Goal: Task Accomplishment & Management: Use online tool/utility

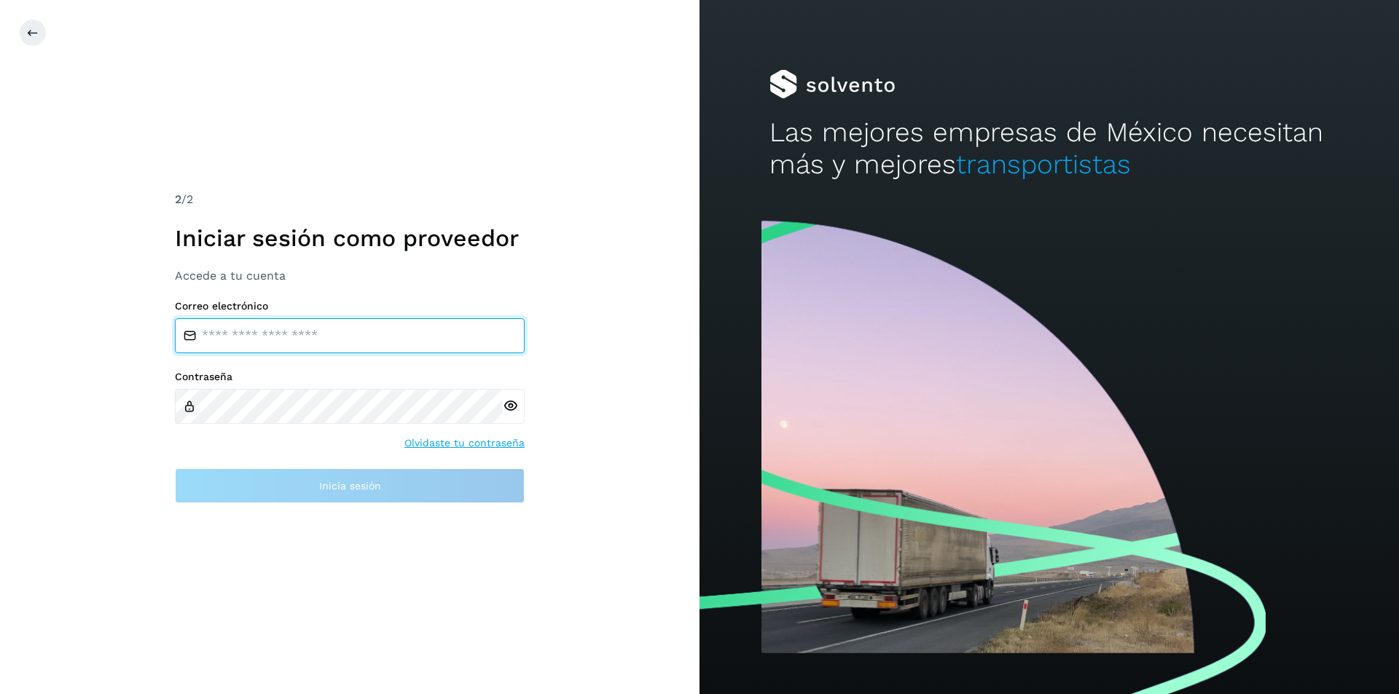
type input "**********"
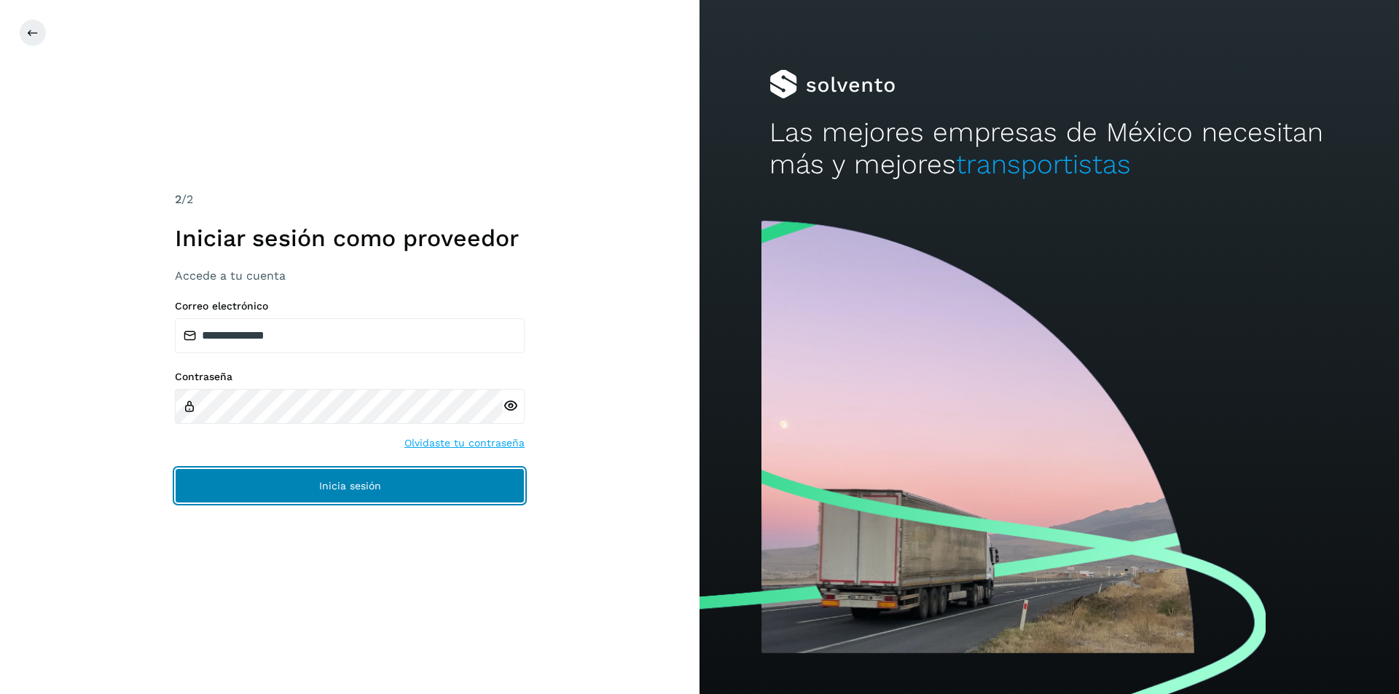
drag, startPoint x: 345, startPoint y: 484, endPoint x: 741, endPoint y: 525, distance: 398.4
click at [350, 482] on span "Inicia sesión" at bounding box center [350, 486] width 62 height 10
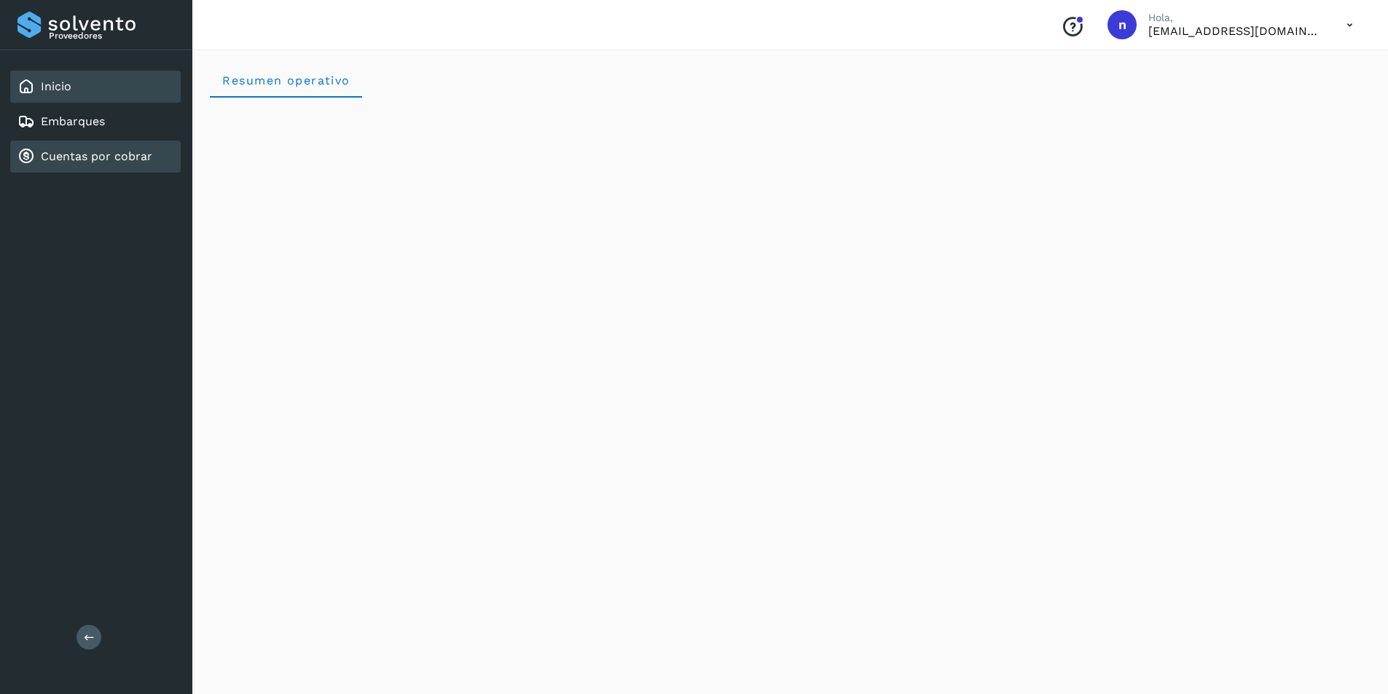
click at [95, 153] on link "Cuentas por cobrar" at bounding box center [96, 156] width 111 height 14
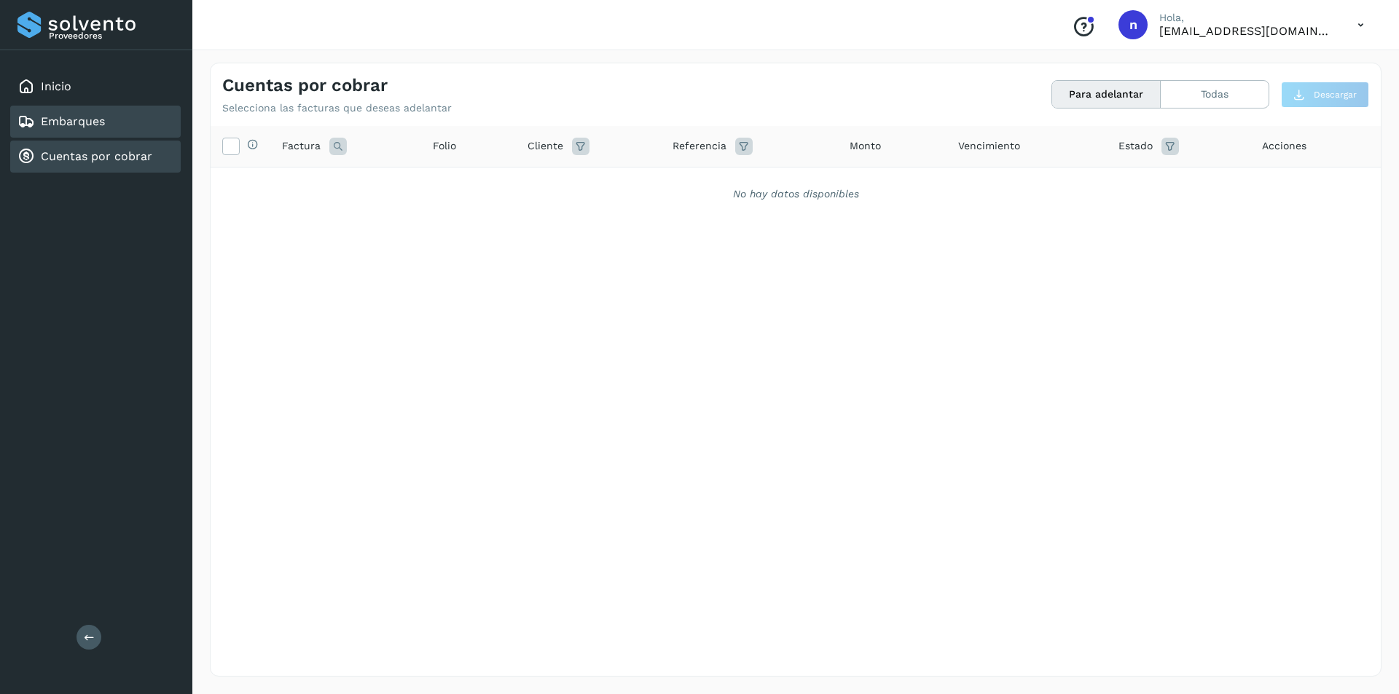
click at [87, 111] on div "Embarques" at bounding box center [95, 122] width 170 height 32
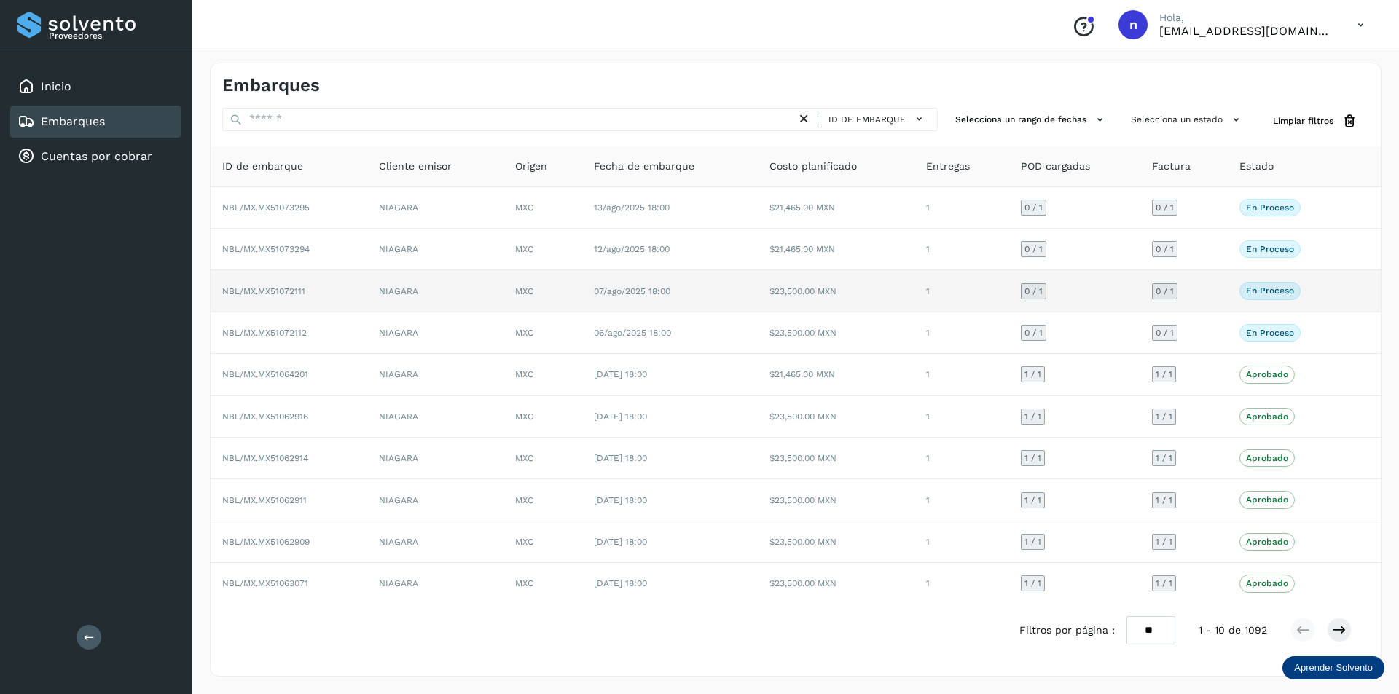
click at [1271, 289] on p "En proceso" at bounding box center [1270, 291] width 48 height 10
click at [1275, 286] on p "En proceso" at bounding box center [1270, 291] width 48 height 10
click at [1260, 289] on p "En proceso" at bounding box center [1270, 291] width 48 height 10
click at [304, 287] on span "NBL/MX.MX51072111" at bounding box center [263, 291] width 83 height 10
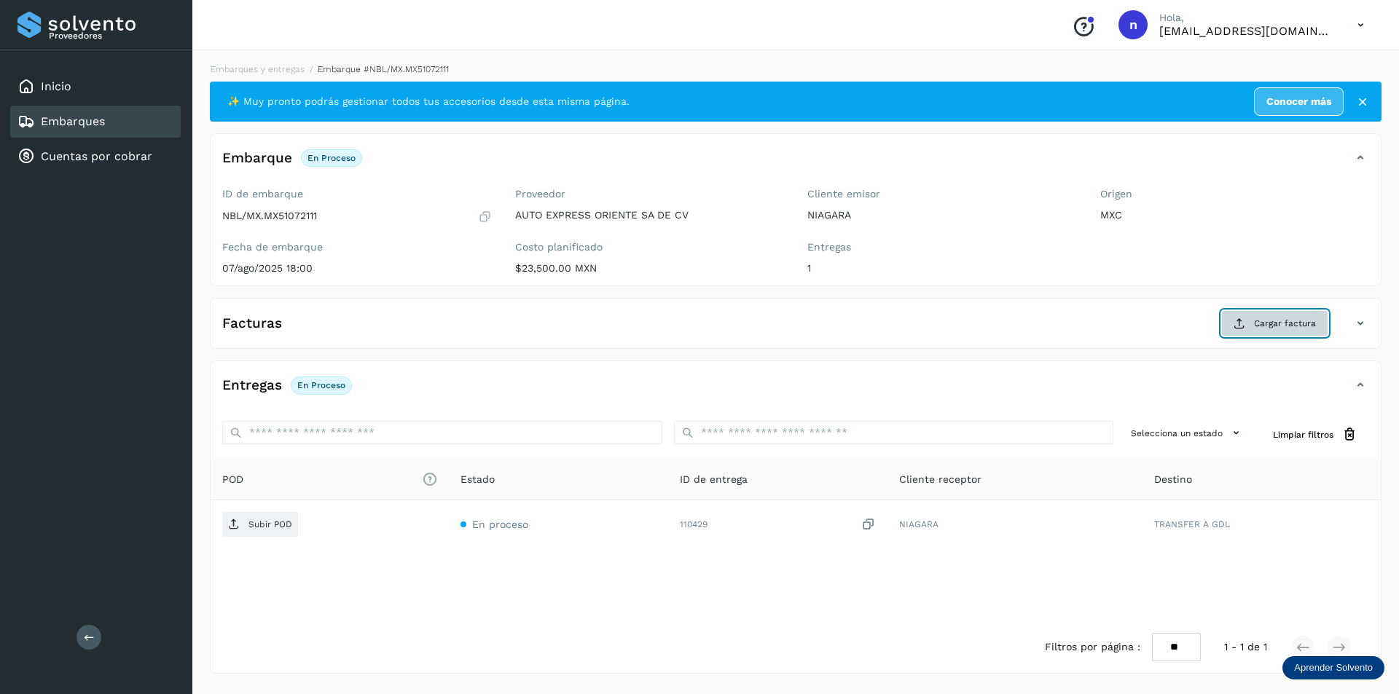
click at [1299, 323] on span "Cargar factura" at bounding box center [1285, 323] width 62 height 13
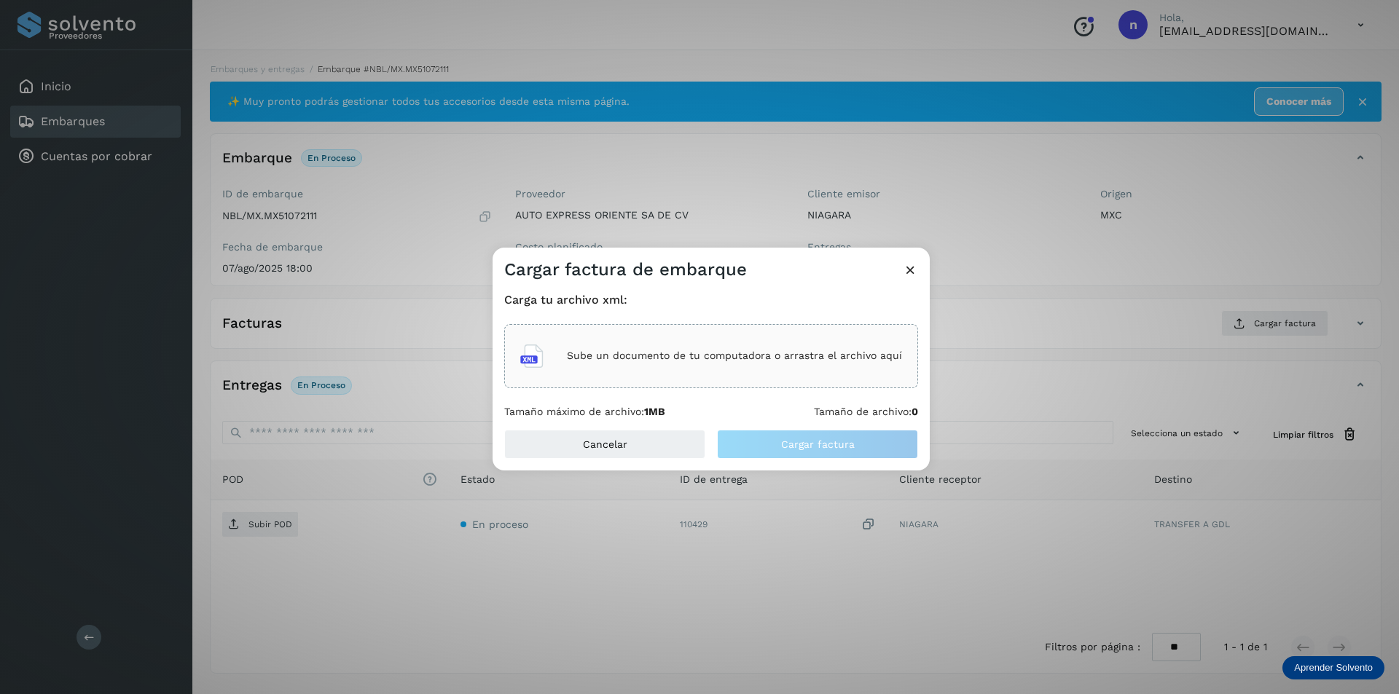
click at [750, 360] on p "Sube un documento de tu computadora o arrastra el archivo aquí" at bounding box center [734, 356] width 335 height 12
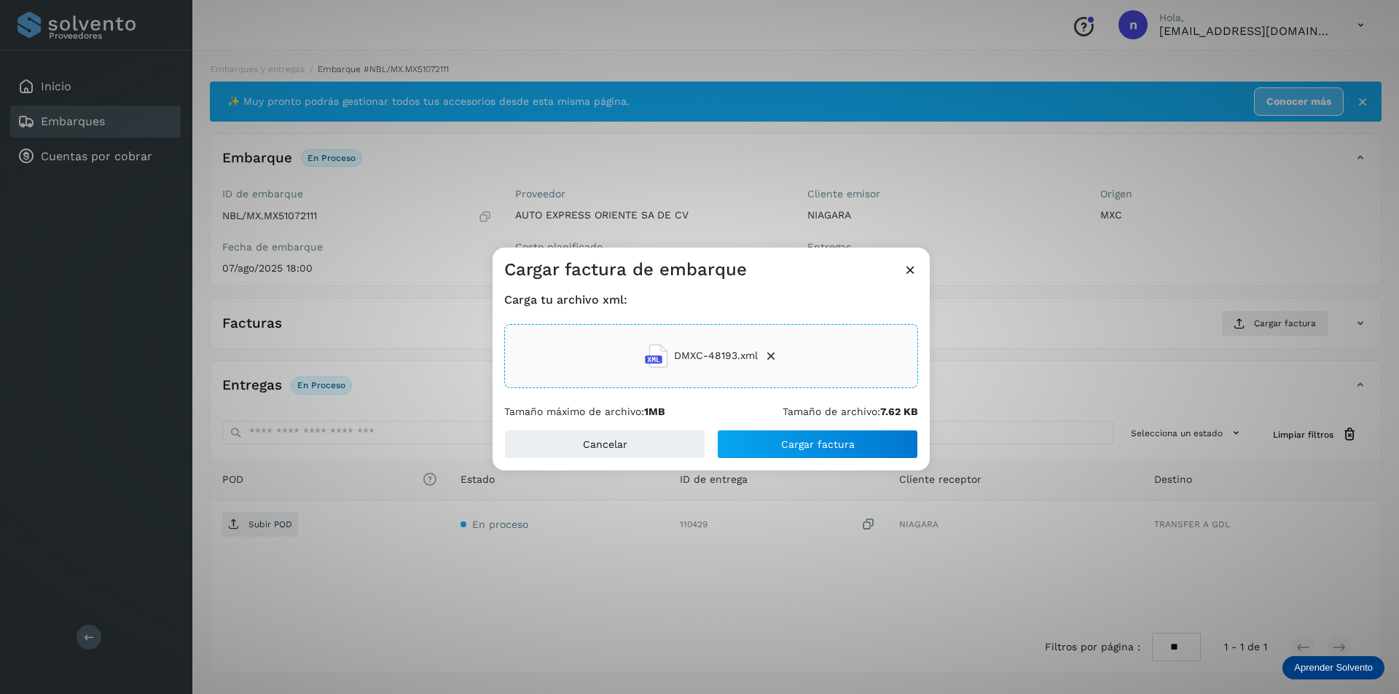
click at [914, 268] on icon at bounding box center [910, 269] width 15 height 15
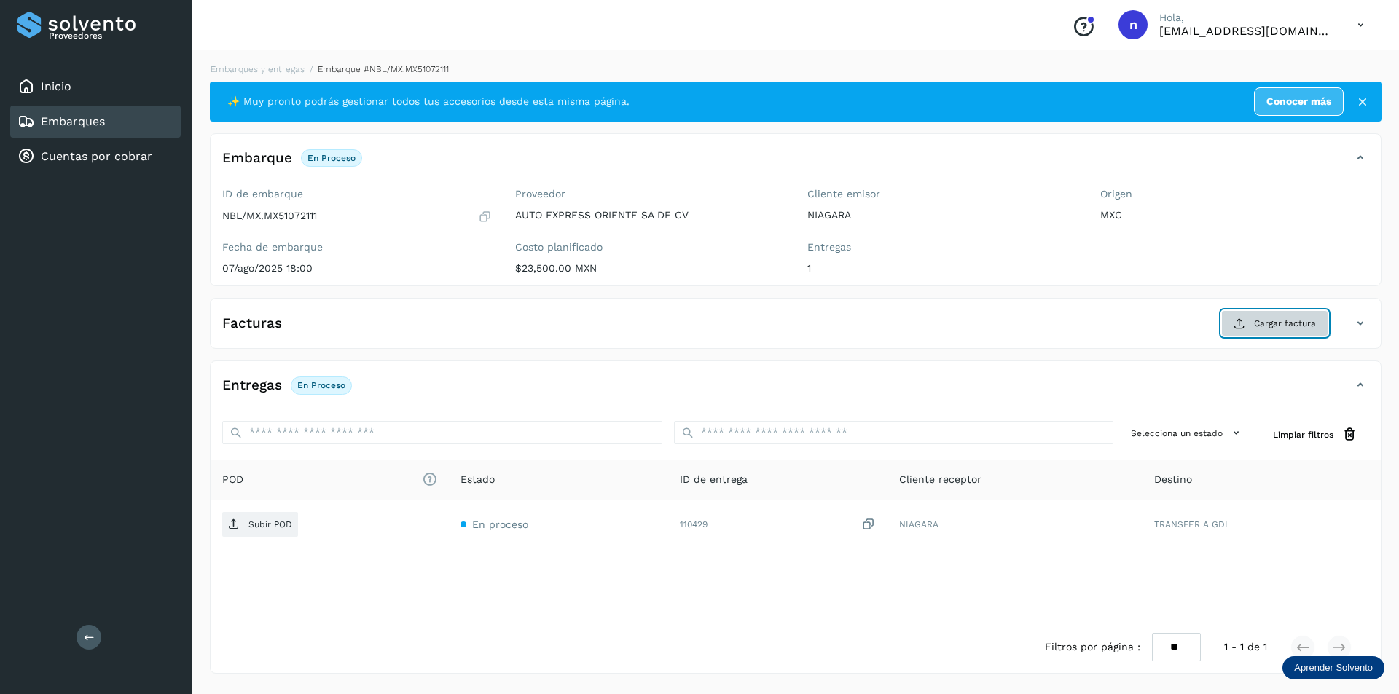
click at [1265, 323] on span "Cargar factura" at bounding box center [1285, 323] width 62 height 13
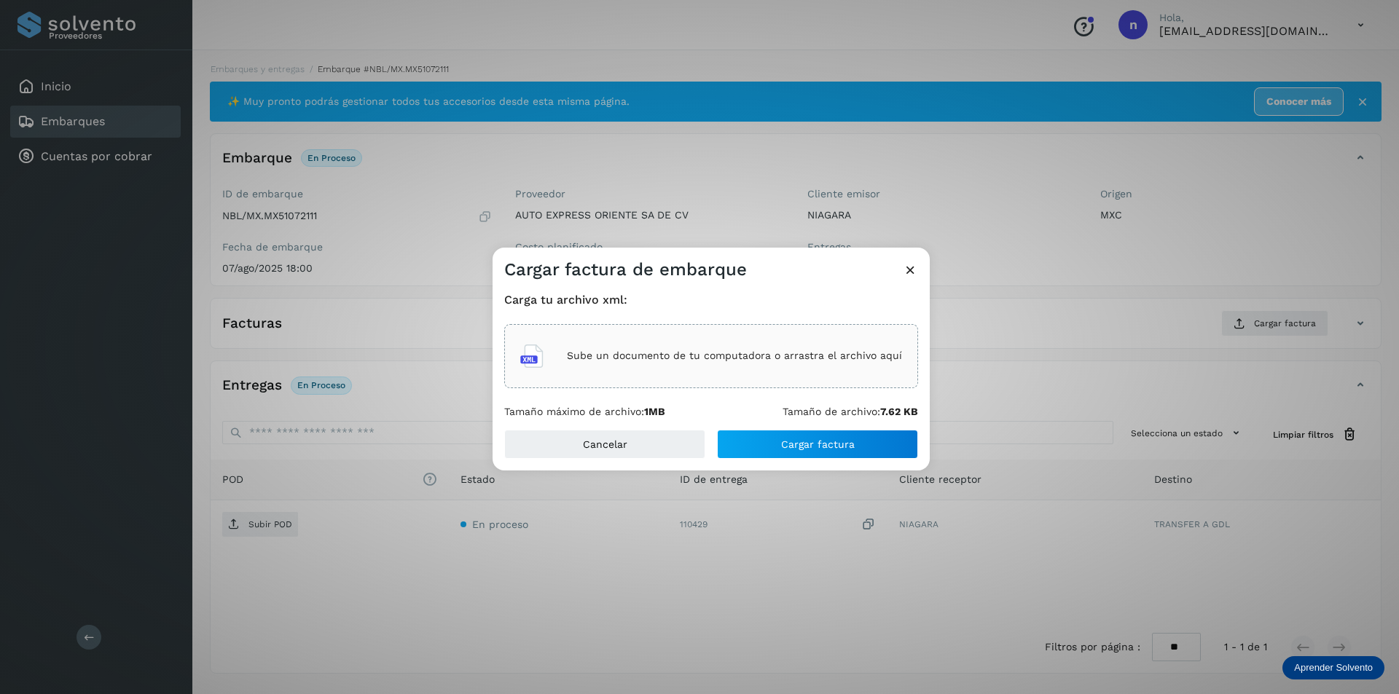
click at [710, 358] on p "Sube un documento de tu computadora o arrastra el archivo aquí" at bounding box center [734, 356] width 335 height 12
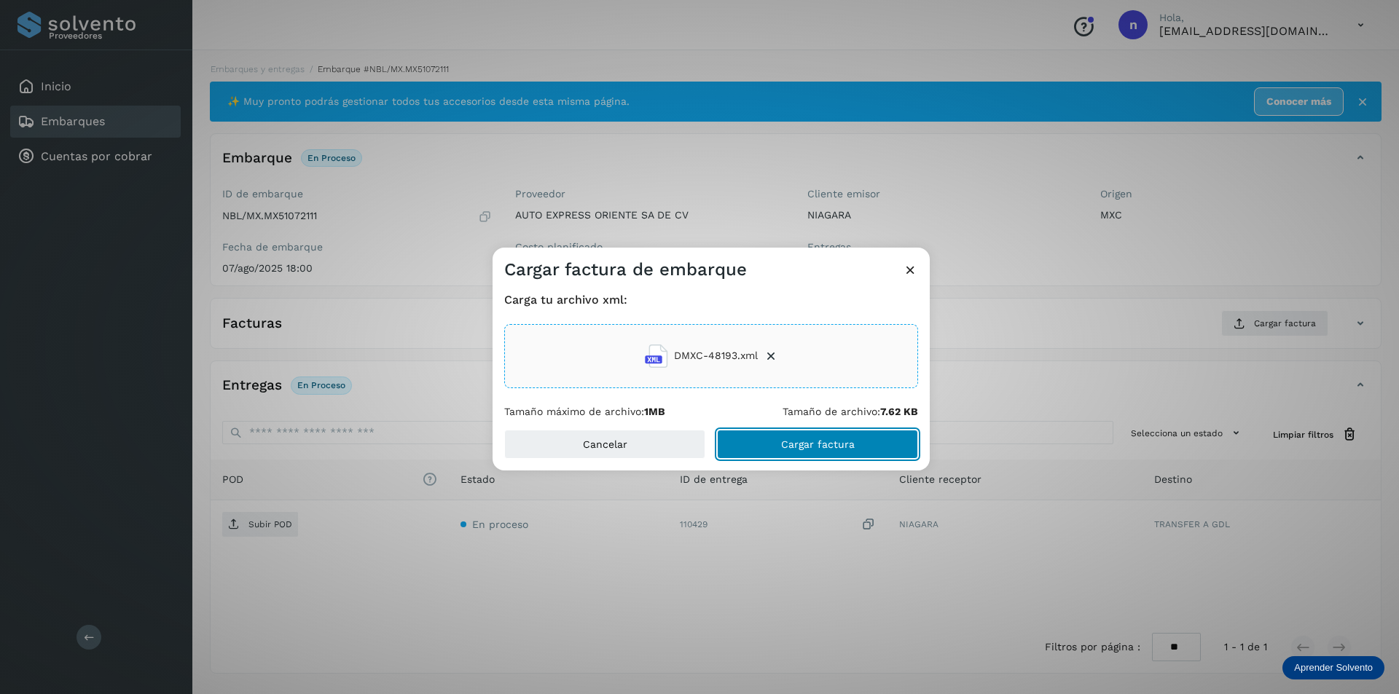
click at [834, 439] on span "Cargar factura" at bounding box center [818, 444] width 74 height 10
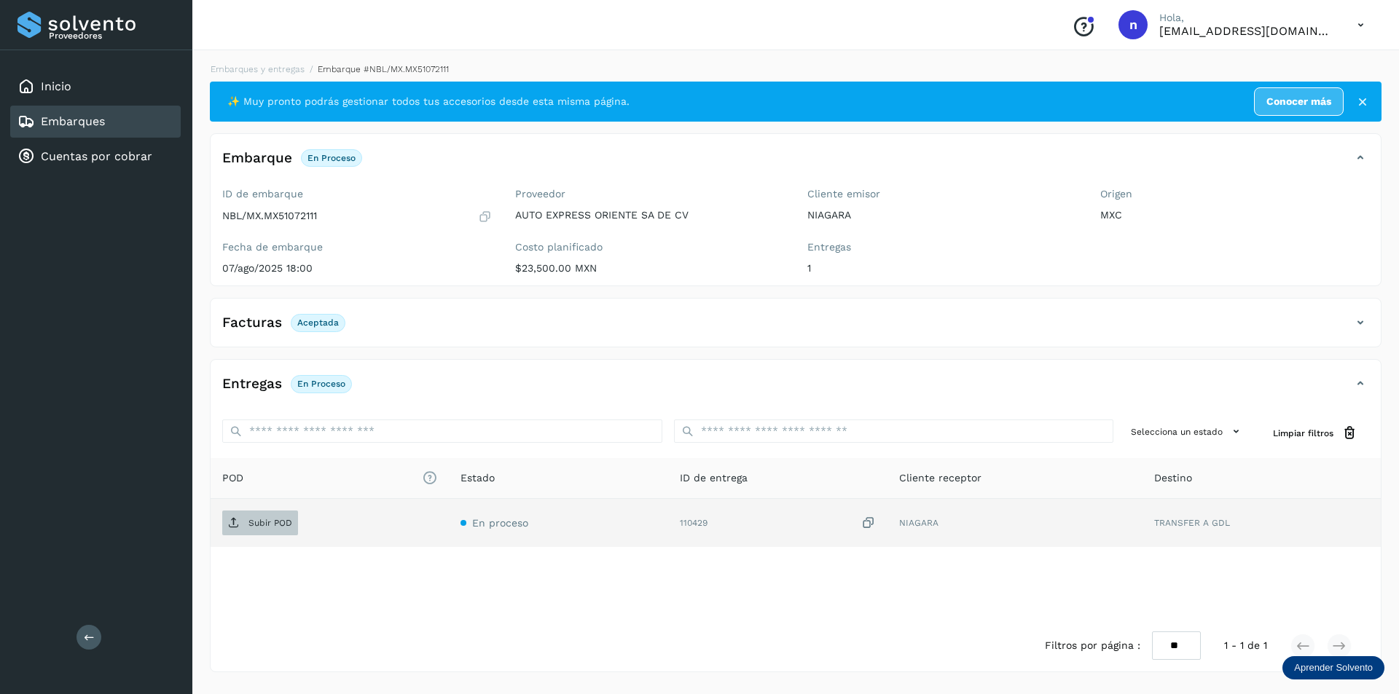
click at [271, 518] on p "Subir POD" at bounding box center [270, 523] width 44 height 10
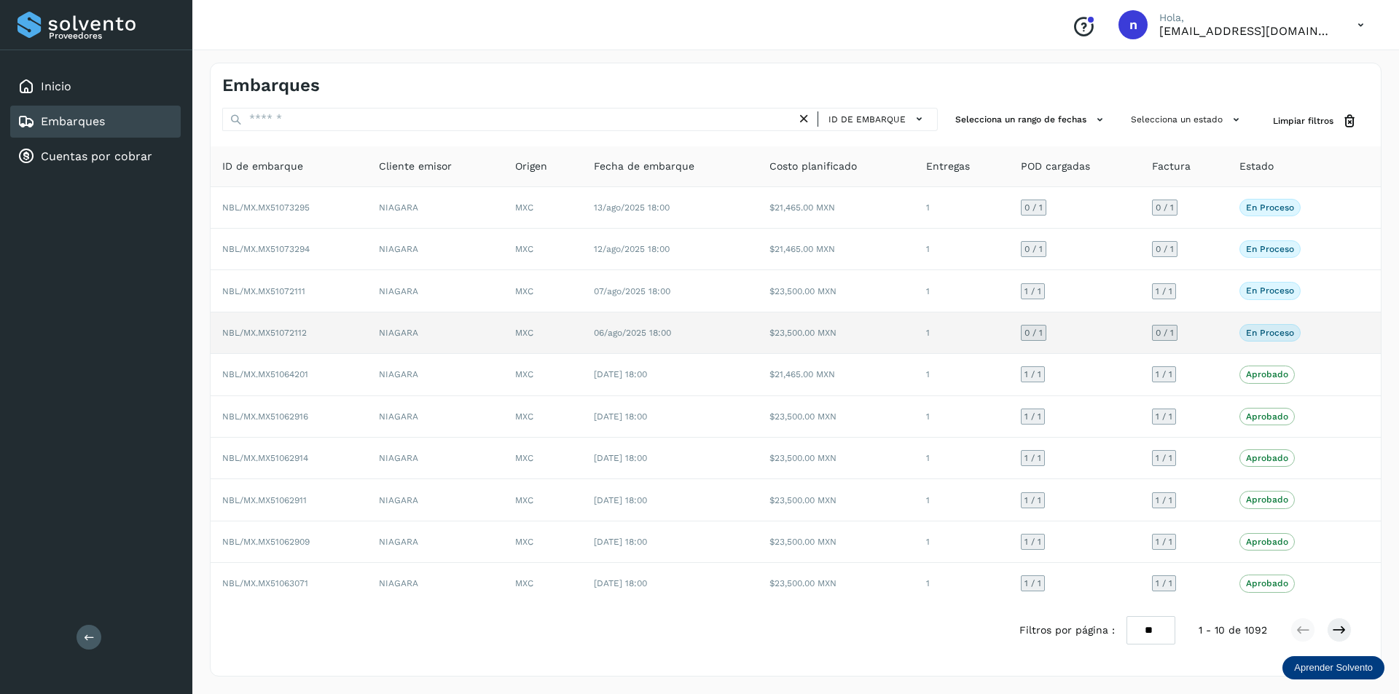
click at [351, 331] on td "NBL/MX.MX51072112" at bounding box center [289, 334] width 157 height 42
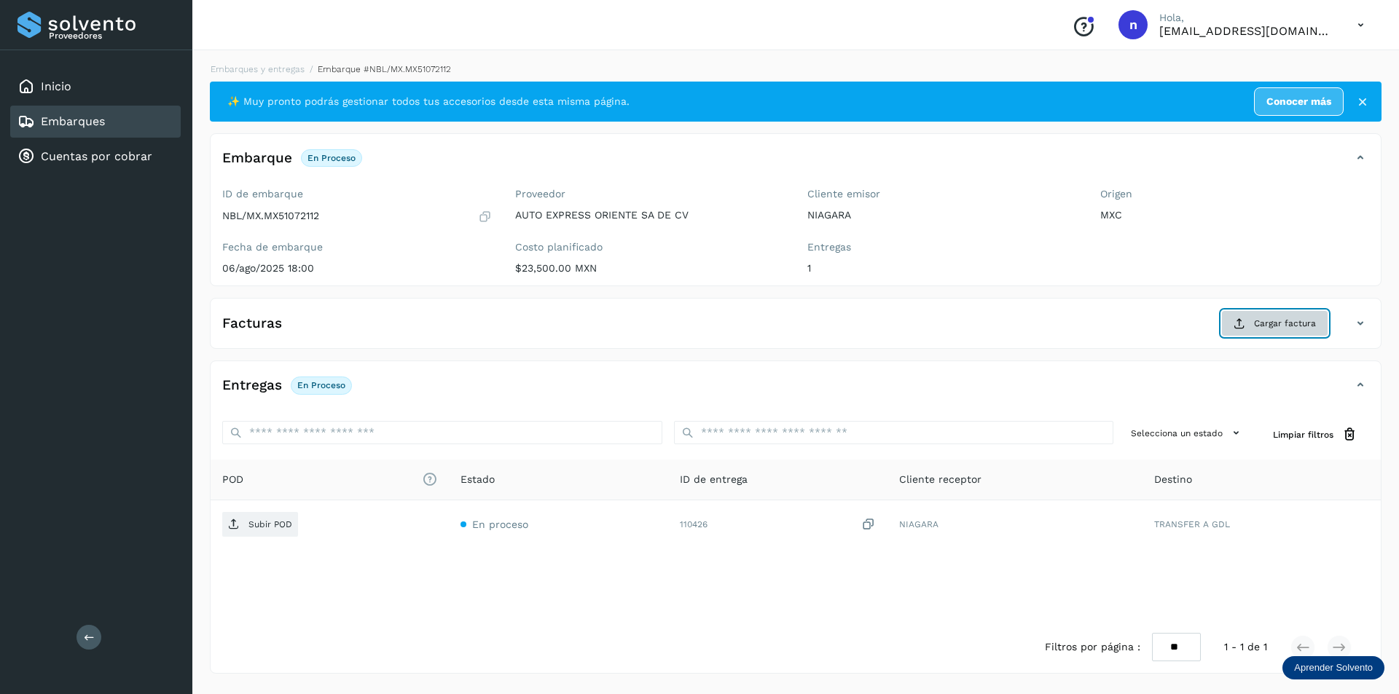
click at [1256, 318] on span "Cargar factura" at bounding box center [1285, 323] width 62 height 13
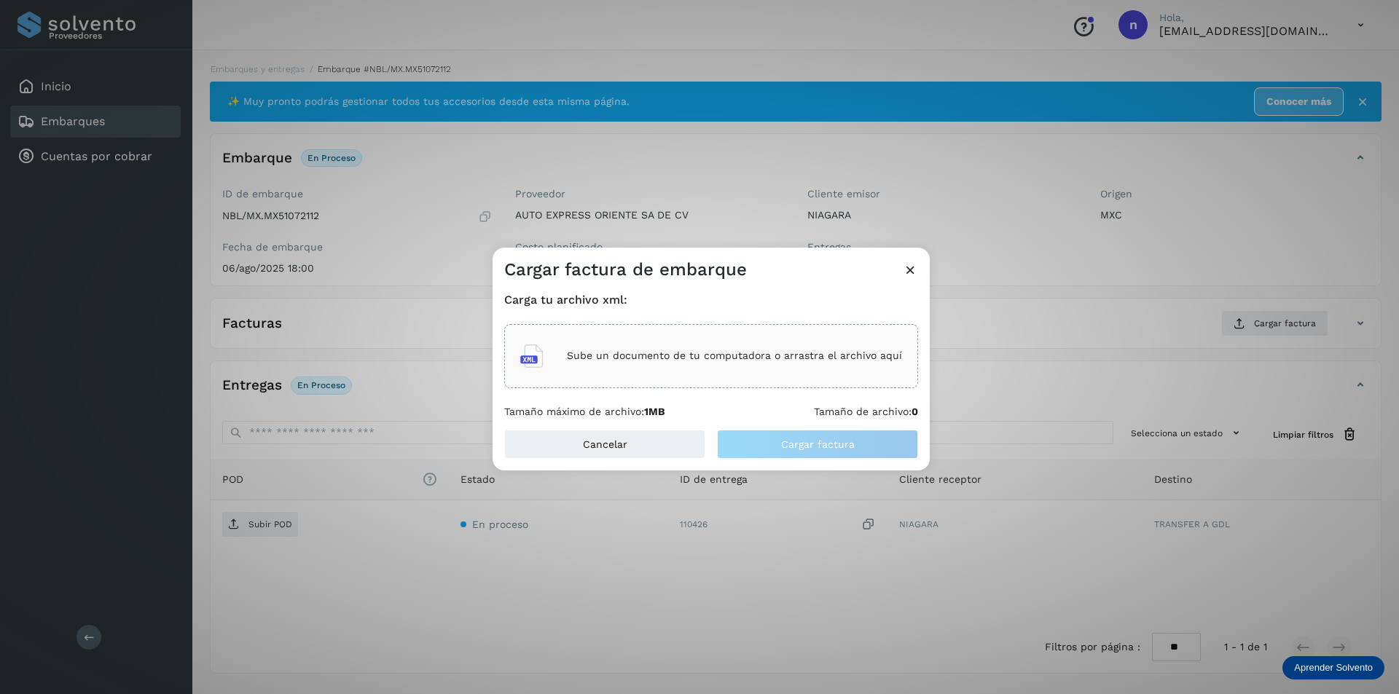
click at [670, 353] on p "Sube un documento de tu computadora o arrastra el archivo aquí" at bounding box center [734, 356] width 335 height 12
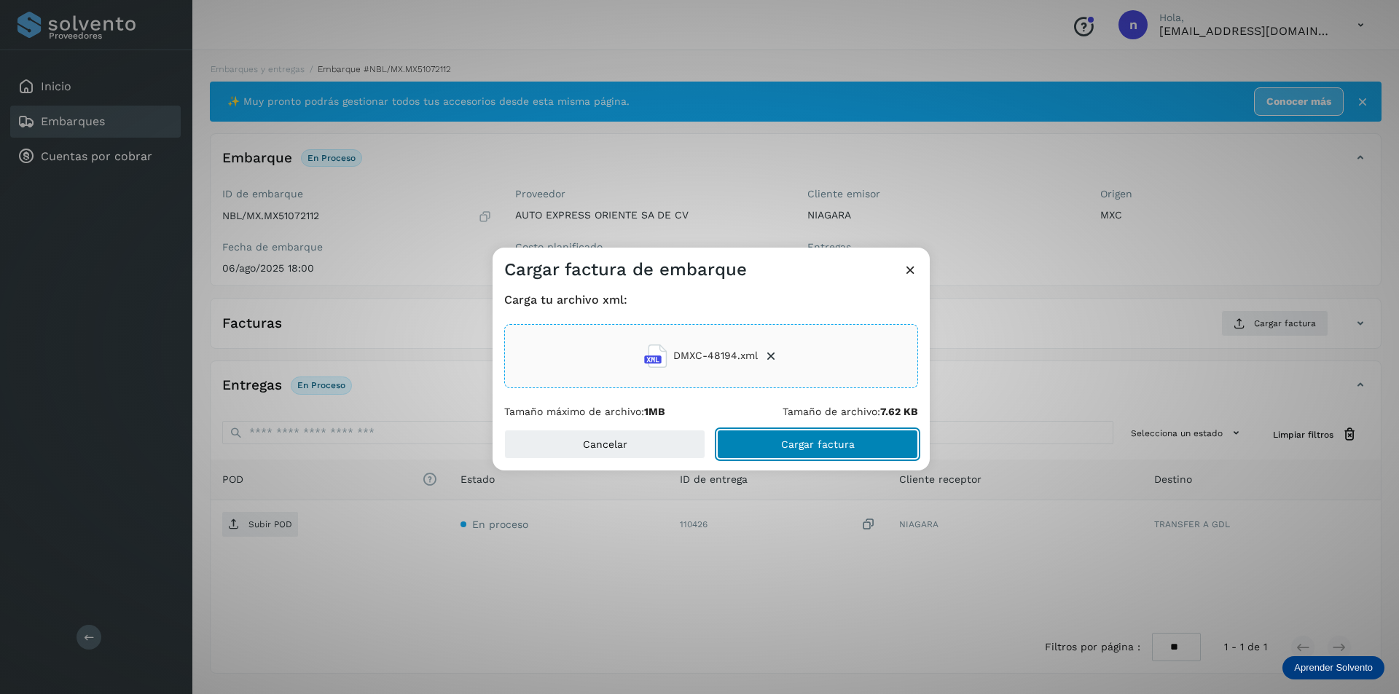
click at [798, 433] on button "Cargar factura" at bounding box center [817, 444] width 201 height 29
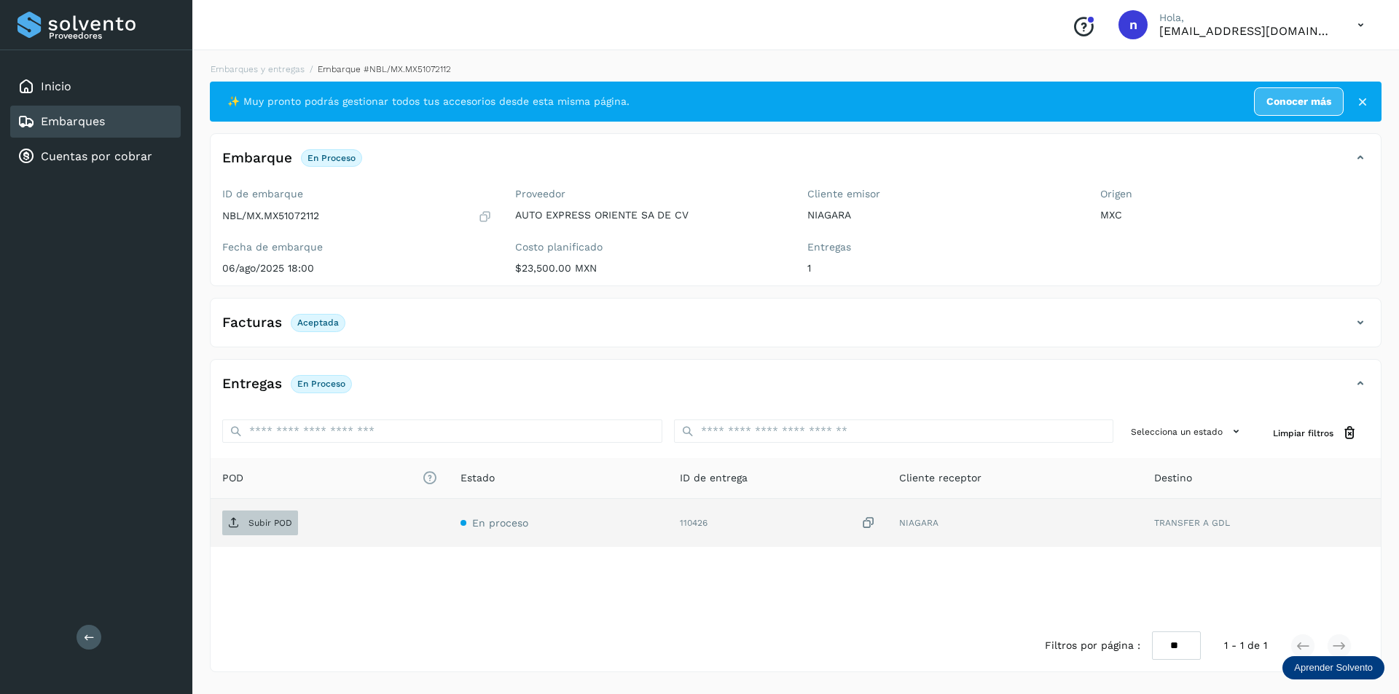
click at [255, 523] on p "Subir POD" at bounding box center [270, 523] width 44 height 10
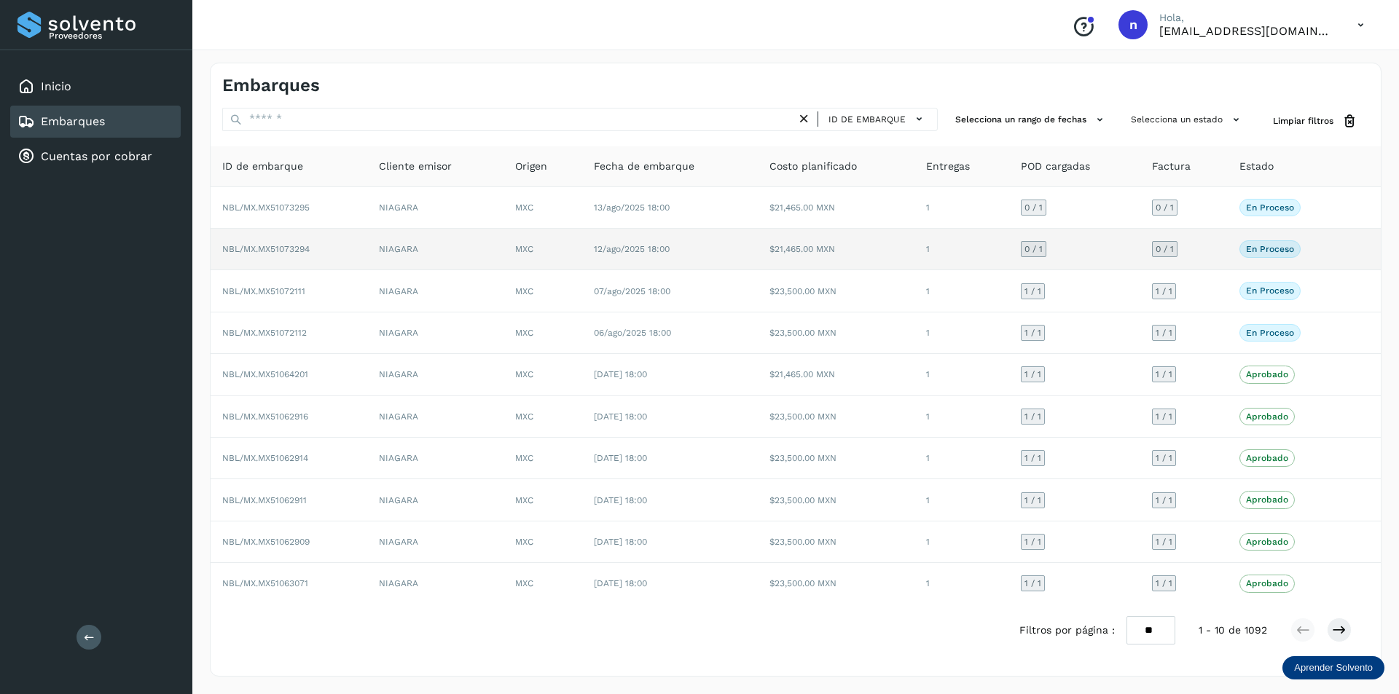
click at [323, 245] on td "NBL/MX.MX51073294" at bounding box center [289, 250] width 157 height 42
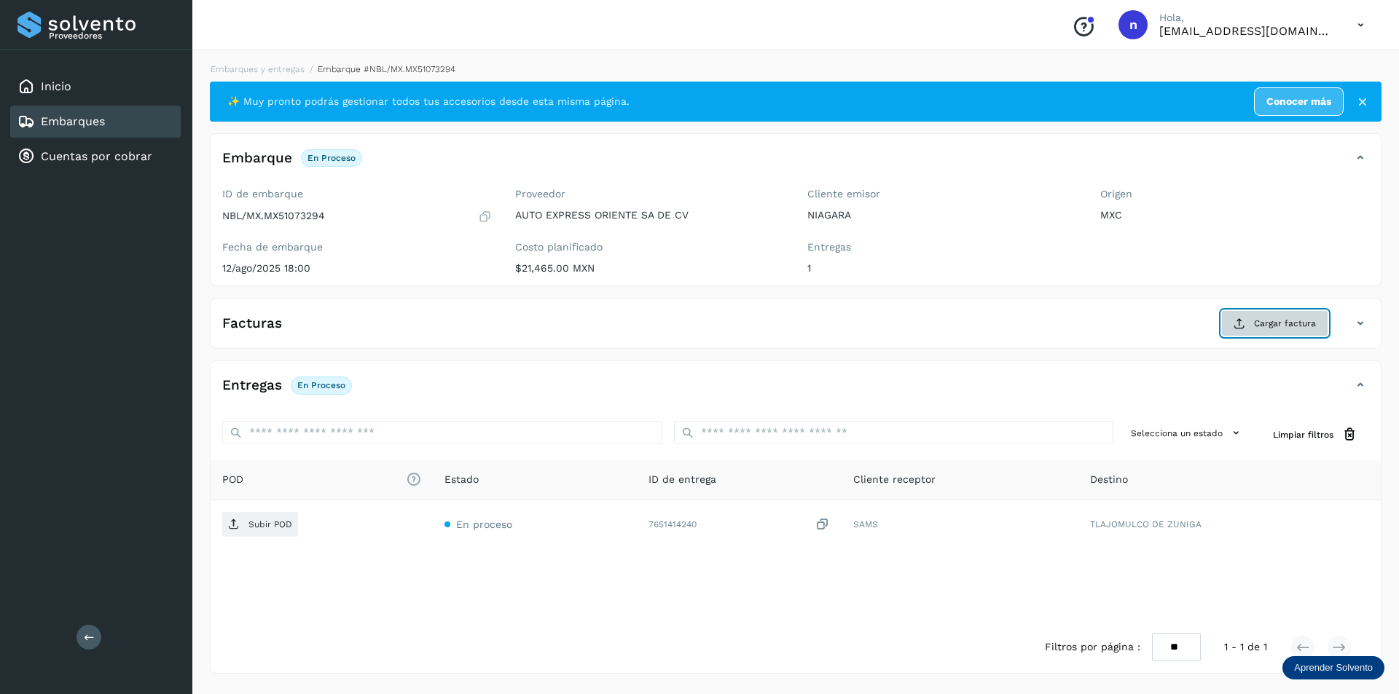
click at [1281, 321] on span "Cargar factura" at bounding box center [1285, 323] width 62 height 13
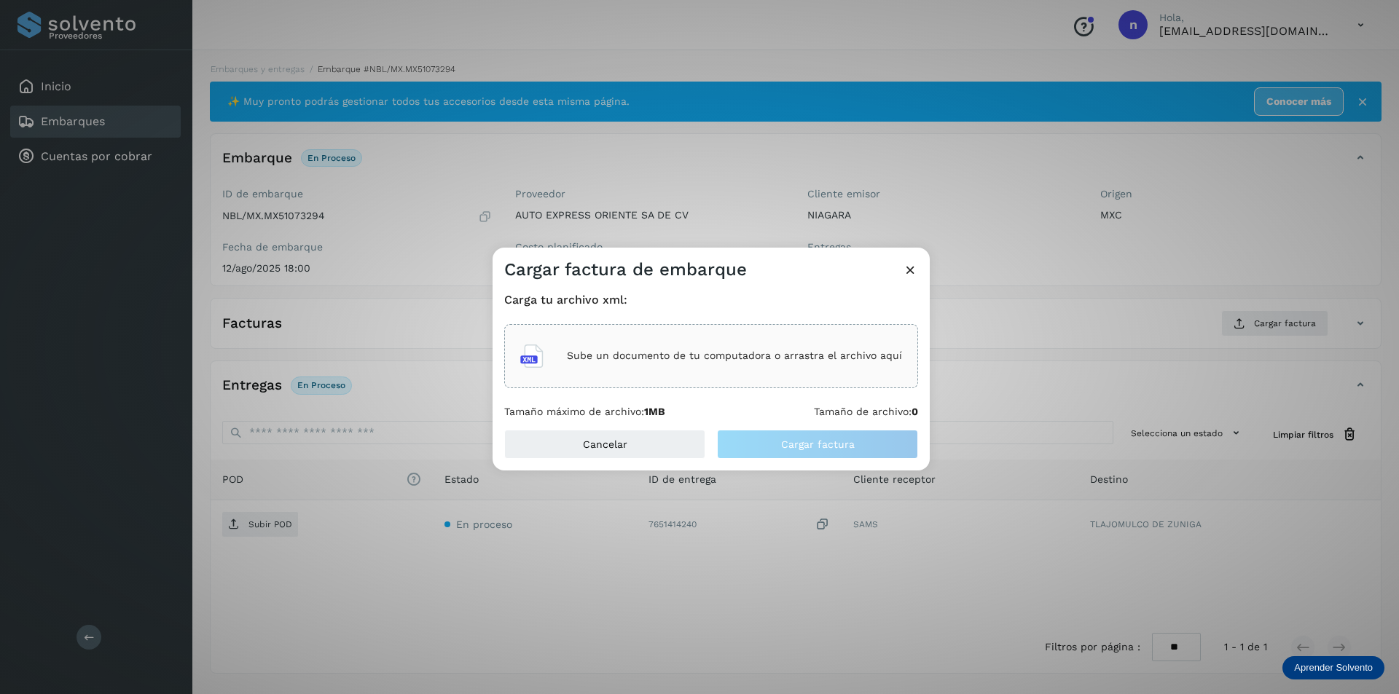
click at [723, 348] on div "Sube un documento de tu computadora o arrastra el archivo aquí" at bounding box center [711, 356] width 382 height 39
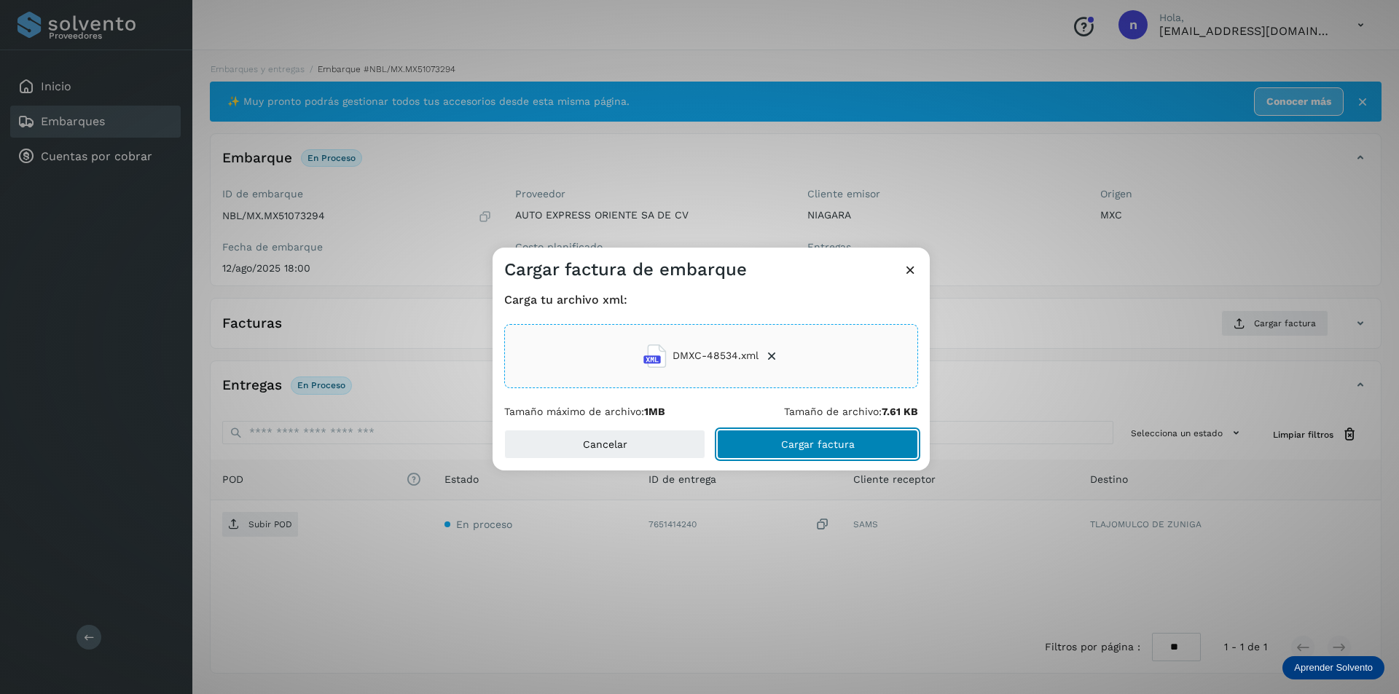
click at [799, 442] on span "Cargar factura" at bounding box center [818, 444] width 74 height 10
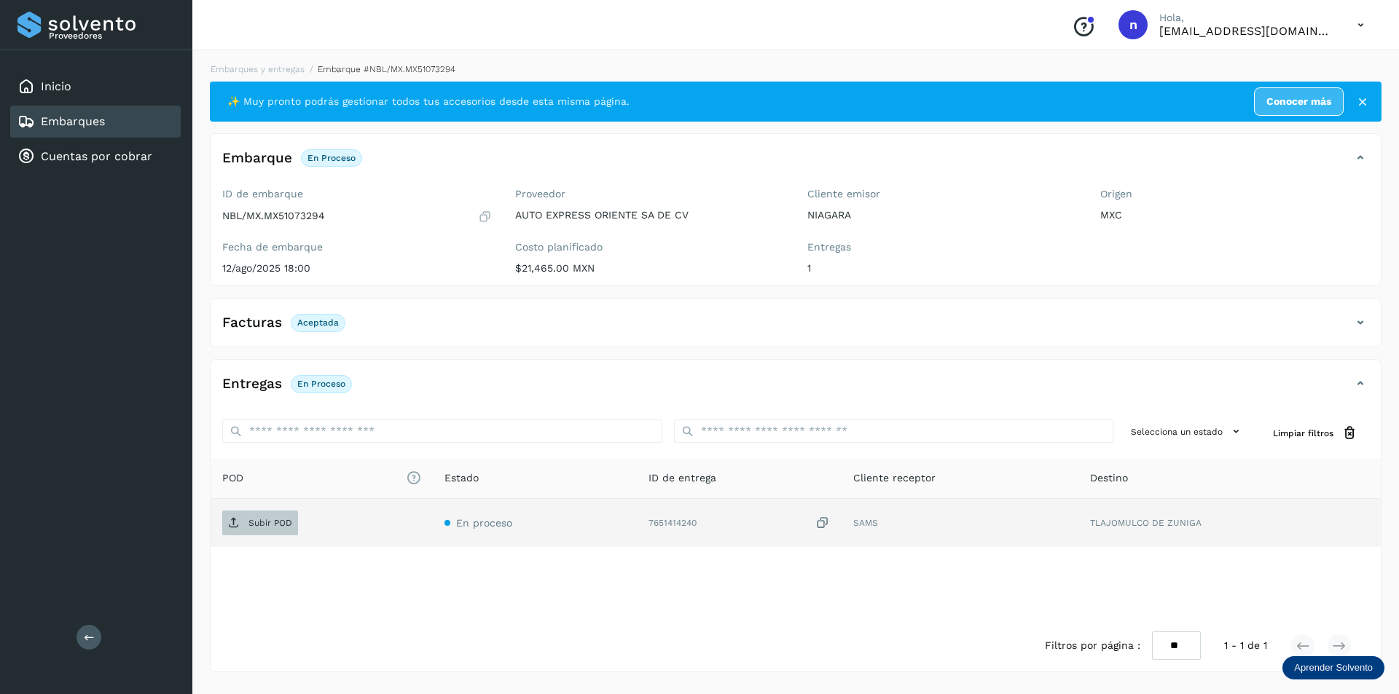
click at [261, 516] on span "Subir POD" at bounding box center [260, 522] width 76 height 23
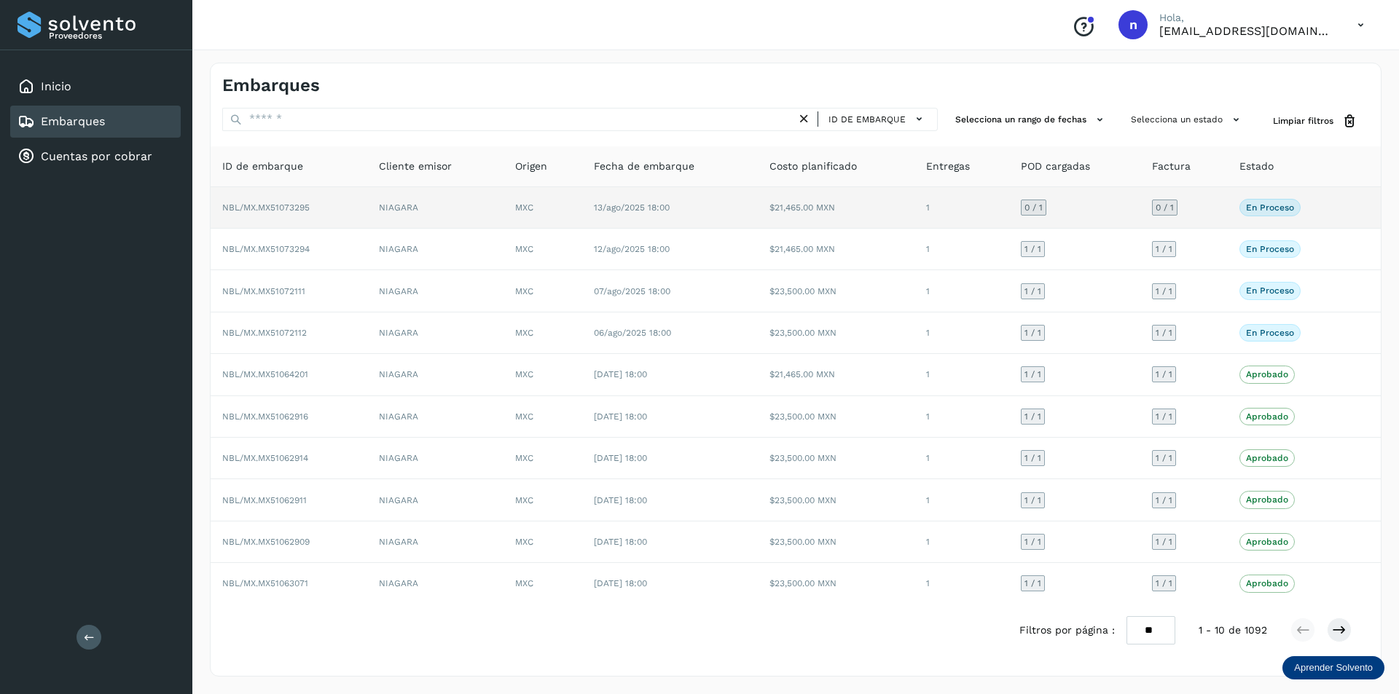
click at [286, 203] on span "NBL/MX.MX51073295" at bounding box center [265, 208] width 87 height 10
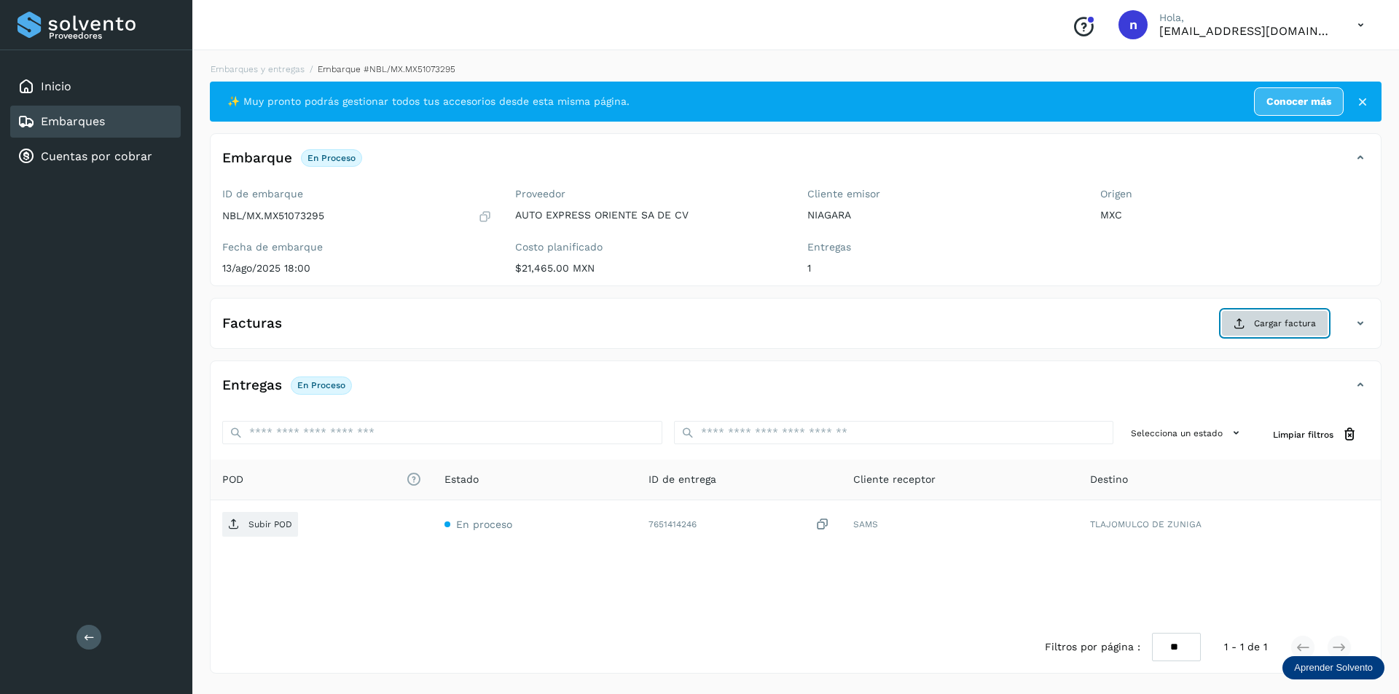
click at [1260, 318] on span "Cargar factura" at bounding box center [1285, 323] width 62 height 13
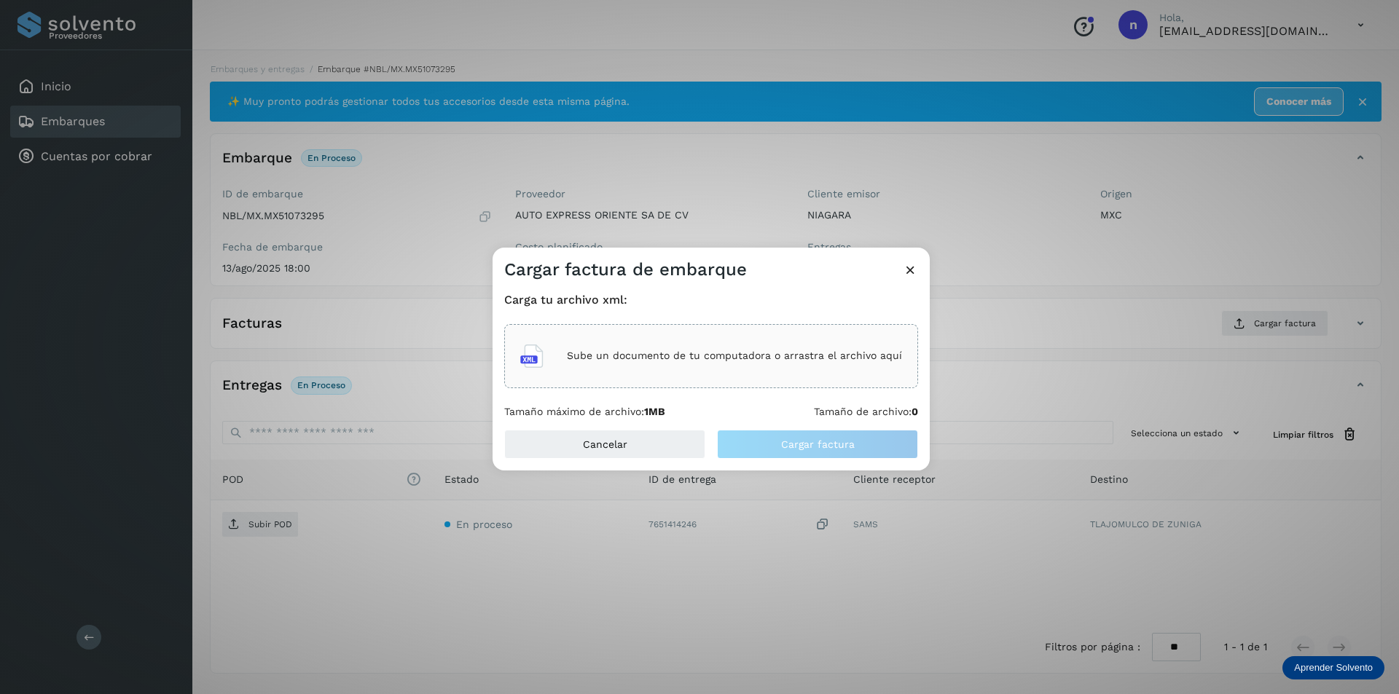
click at [716, 359] on p "Sube un documento de tu computadora o arrastra el archivo aquí" at bounding box center [734, 356] width 335 height 12
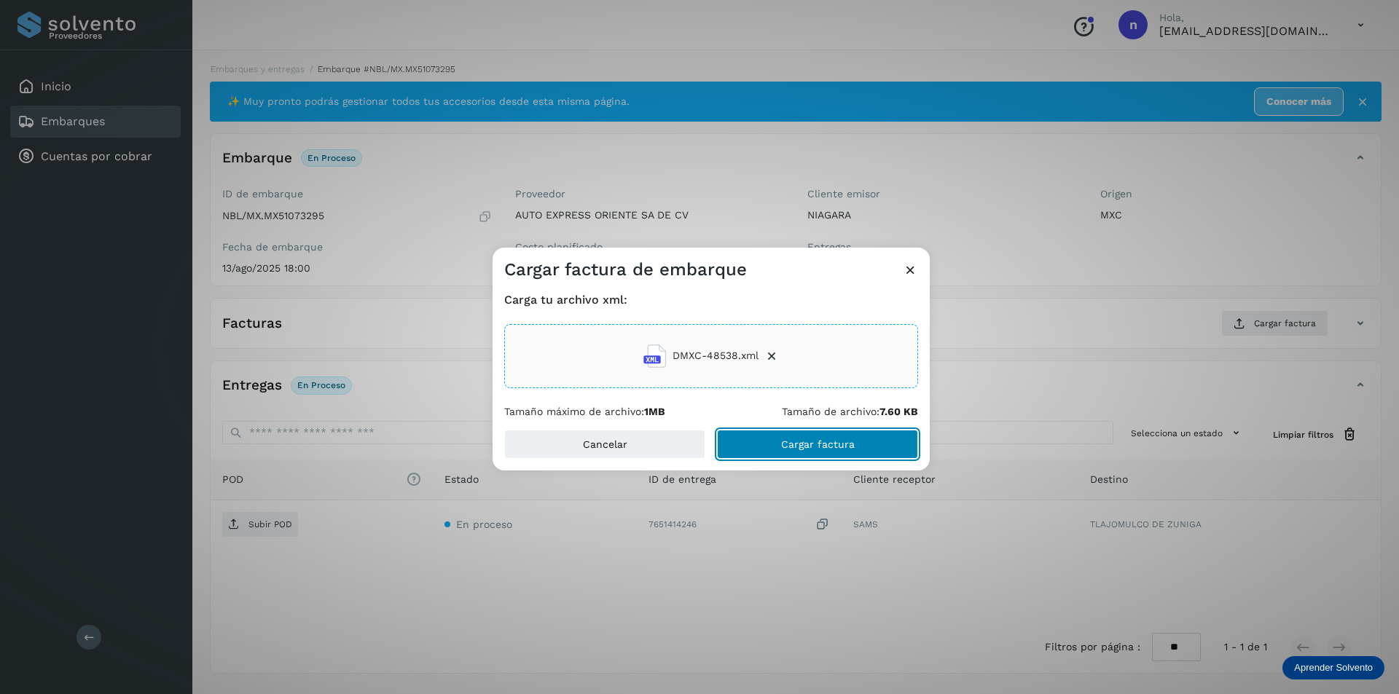
click at [803, 436] on button "Cargar factura" at bounding box center [817, 444] width 201 height 29
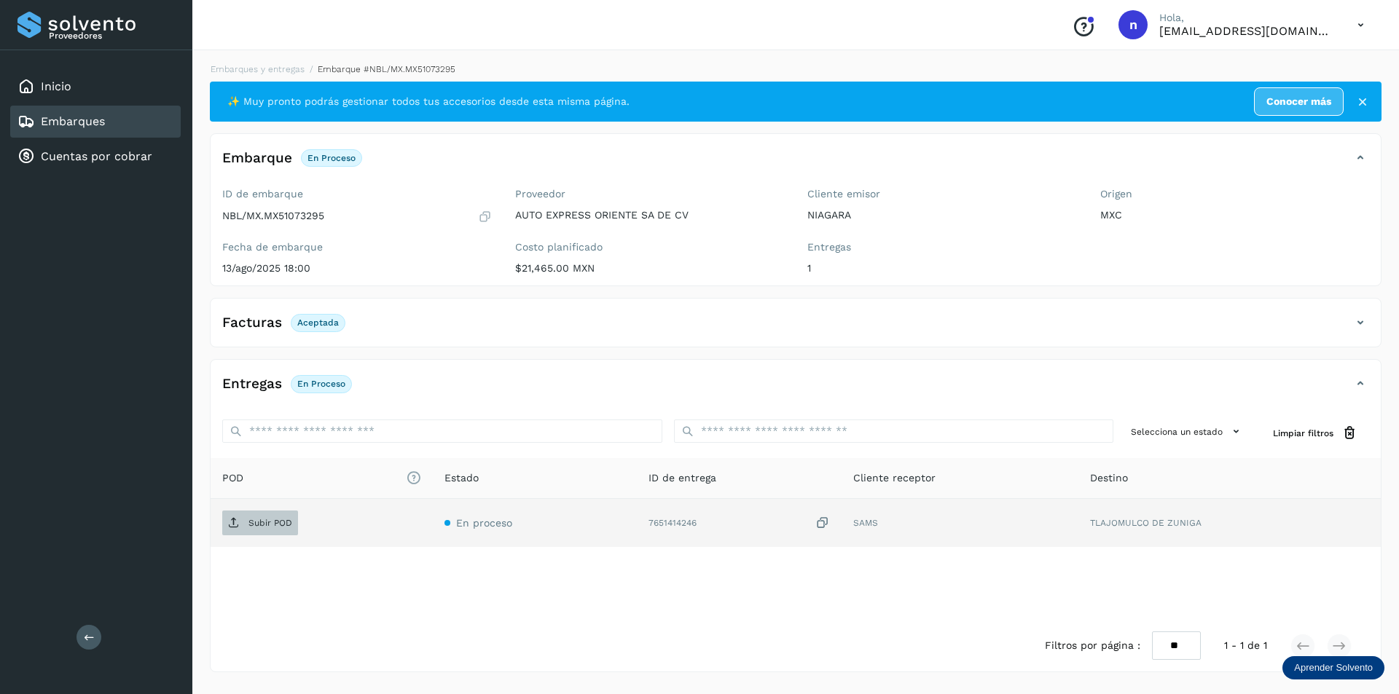
click at [260, 516] on span "Subir POD" at bounding box center [260, 522] width 76 height 23
